Goal: Communication & Community: Answer question/provide support

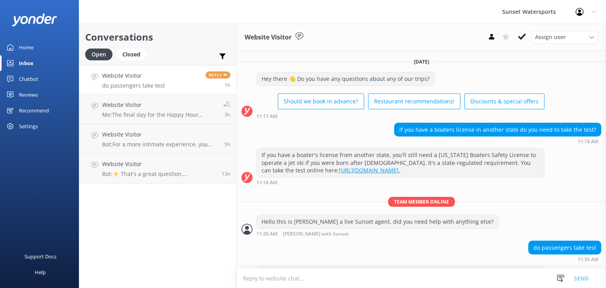
scroll to position [194, 0]
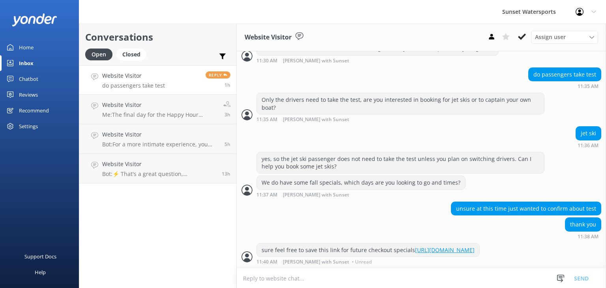
click at [160, 85] on p "do passengers take test" at bounding box center [133, 85] width 63 height 7
click at [335, 202] on div "unsure at this time just wanted to confirm about test" at bounding box center [421, 210] width 369 height 16
click at [180, 109] on h4 "Website Visitor" at bounding box center [159, 105] width 115 height 9
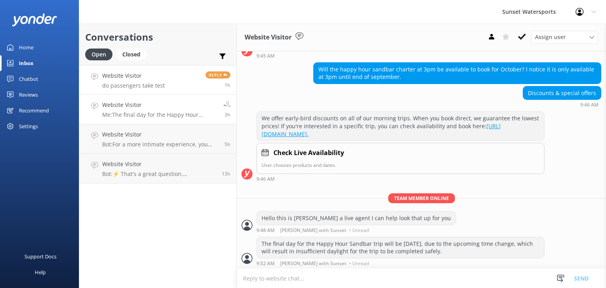
click at [153, 79] on h4 "Website Visitor" at bounding box center [133, 75] width 63 height 9
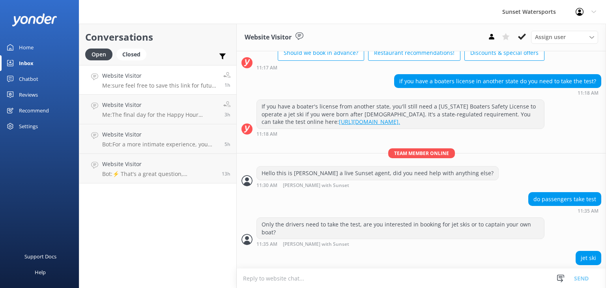
scroll to position [36, 0]
